Goal: Task Accomplishment & Management: Use online tool/utility

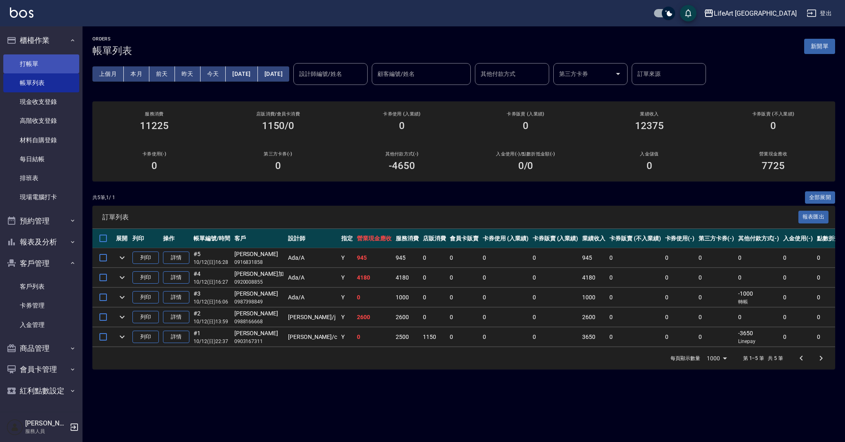
click at [38, 61] on link "打帳單" at bounding box center [41, 63] width 76 height 19
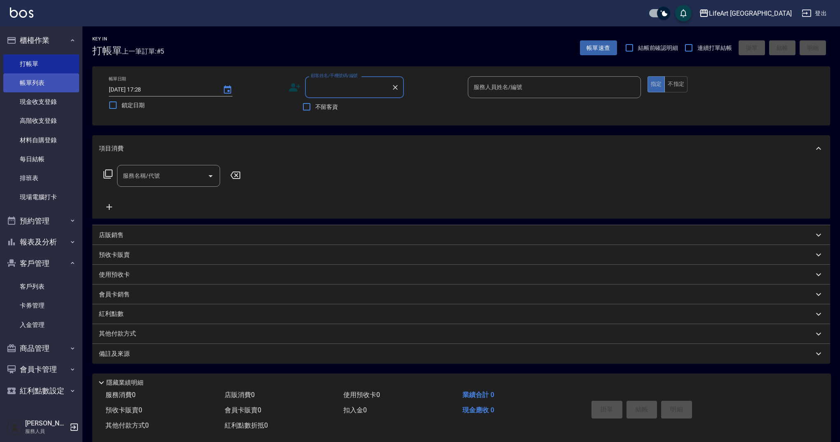
click at [45, 89] on link "帳單列表" at bounding box center [41, 82] width 76 height 19
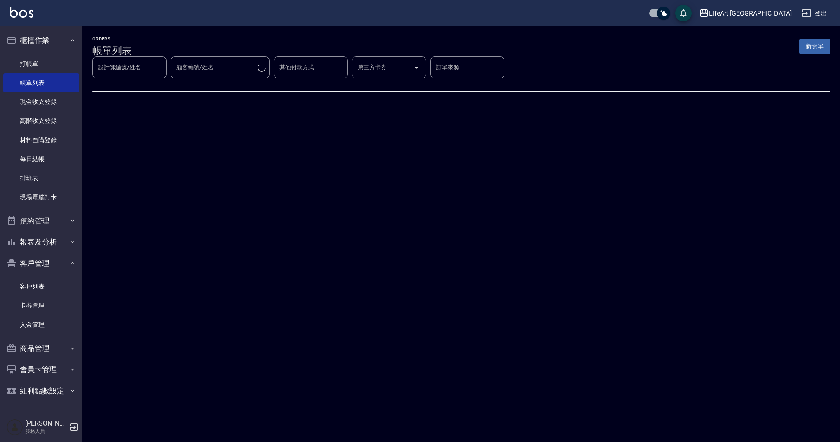
click at [320, 87] on div "ORDERS 帳單列表 新開單 設計師編號/姓名 設計師編號/姓名 顧客編號/姓名 顧客編號/姓名 其他付款方式 其他付款方式 第三方卡券 第三方卡券 訂單來…" at bounding box center [461, 70] width 758 height 88
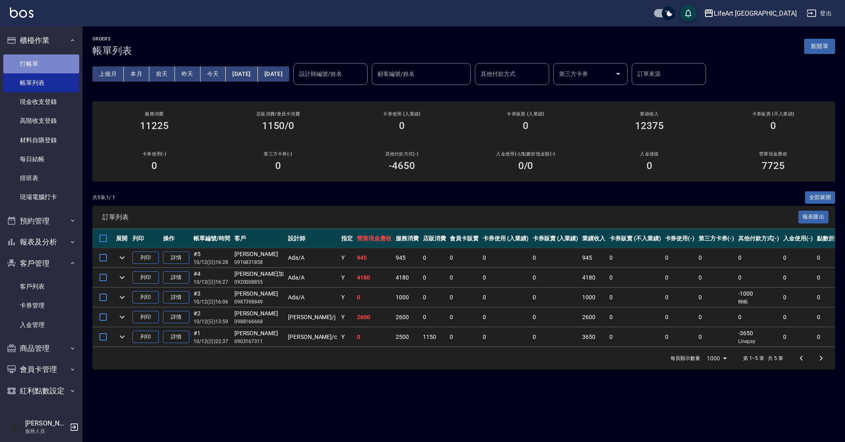
click at [66, 66] on link "打帳單" at bounding box center [41, 63] width 76 height 19
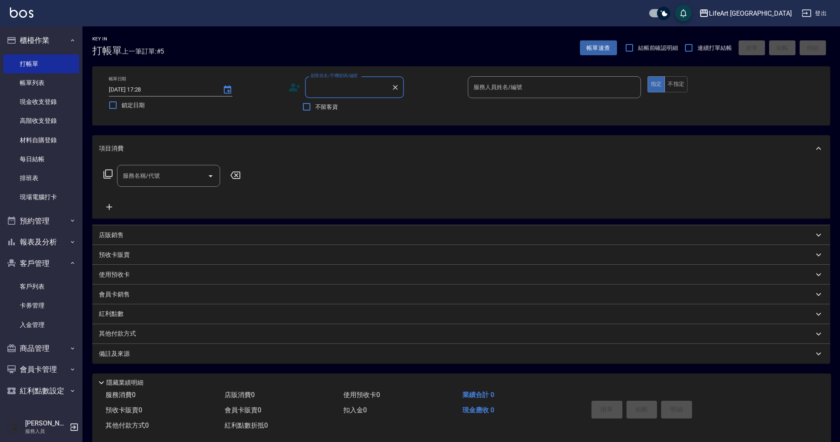
click at [341, 82] on input "顧客姓名/手機號碼/編號" at bounding box center [348, 87] width 79 height 14
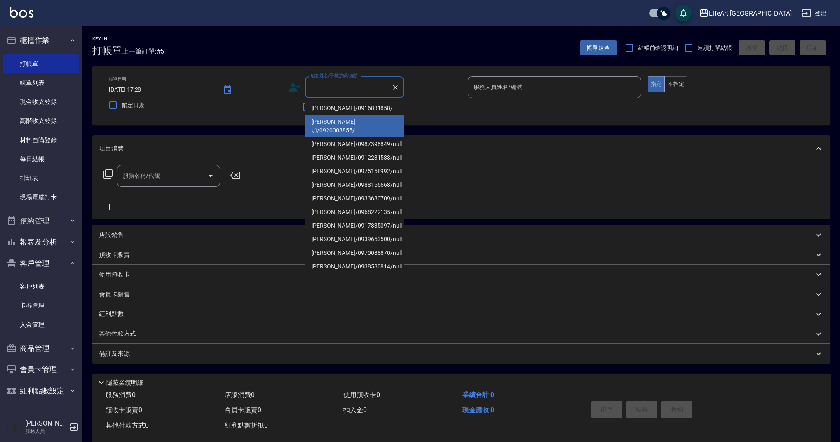
click at [489, 156] on div "項目消費" at bounding box center [461, 148] width 738 height 26
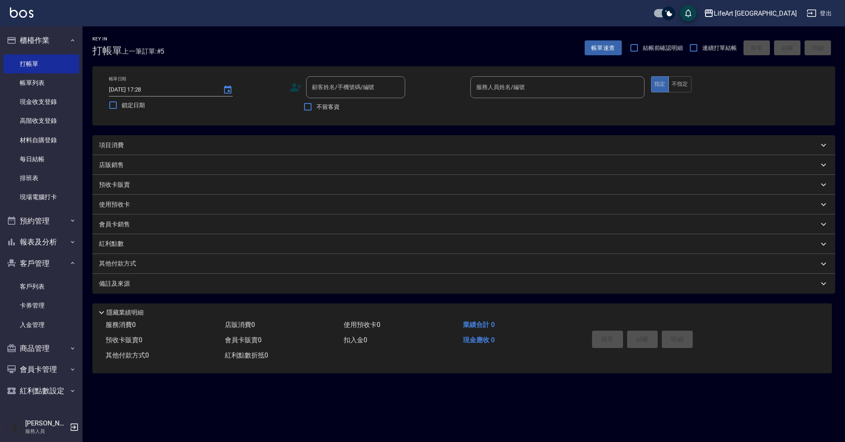
click at [173, 141] on div "項目消費" at bounding box center [458, 145] width 719 height 9
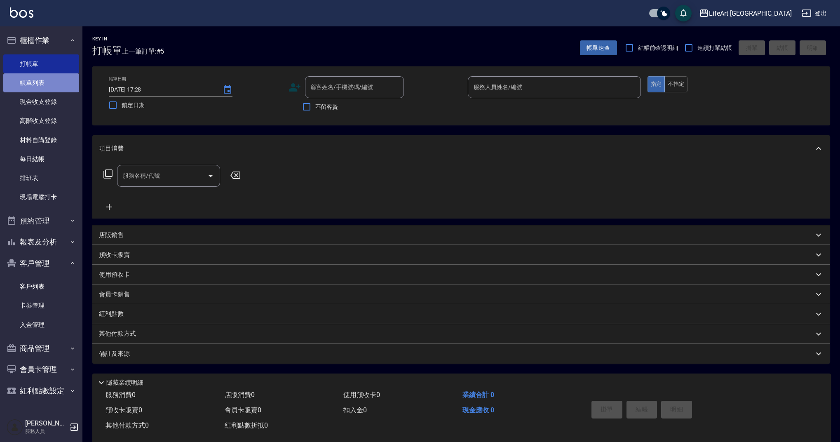
click at [69, 84] on link "帳單列表" at bounding box center [41, 82] width 76 height 19
